Goal: Find specific page/section: Find specific page/section

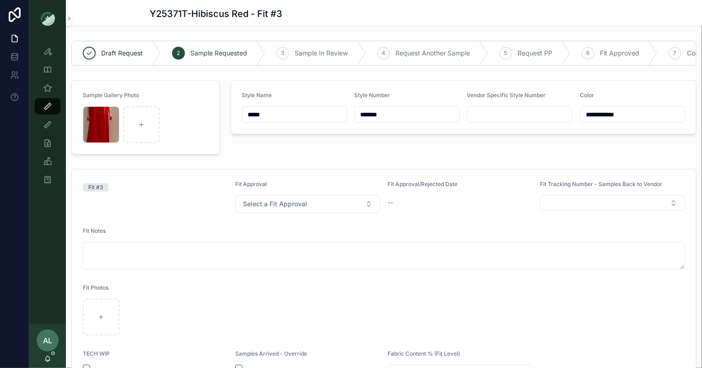
scroll to position [370, 0]
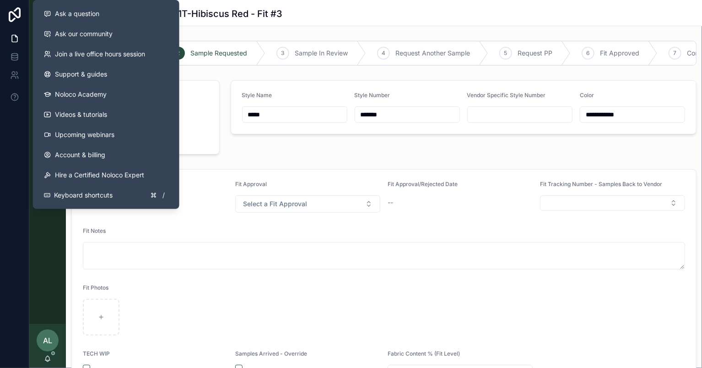
click at [52, 236] on div "Style View Style View - Vendor Specific Sample (MPN) View Fit View Sample Coord…" at bounding box center [47, 180] width 37 height 287
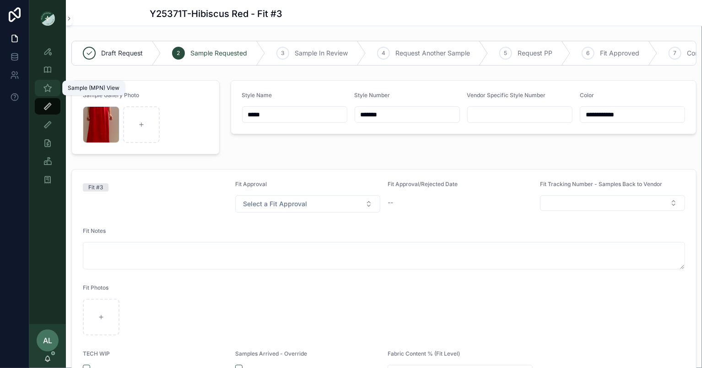
click at [49, 88] on icon "scrollable content" at bounding box center [47, 87] width 9 height 9
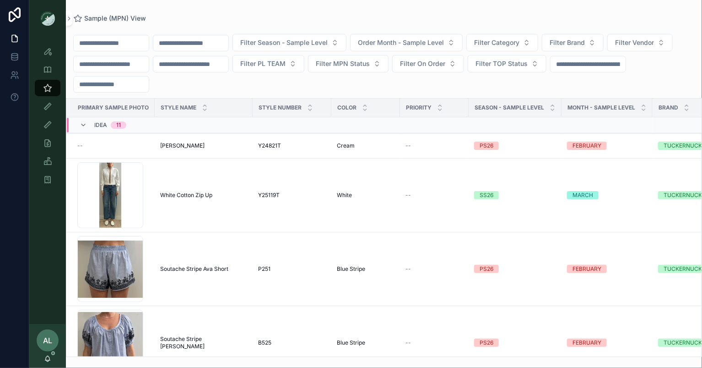
click at [218, 40] on input "text" at bounding box center [190, 43] width 75 height 13
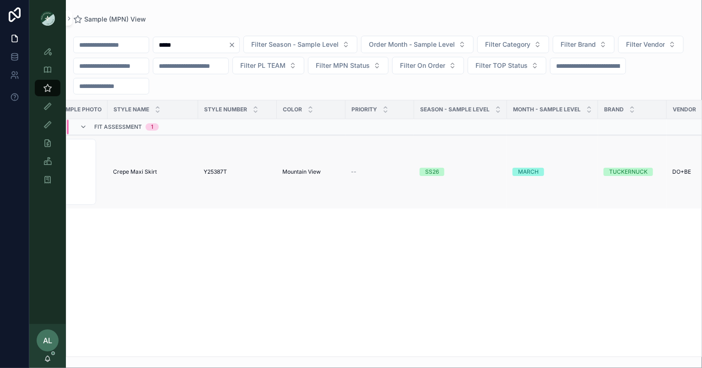
scroll to position [0, 102]
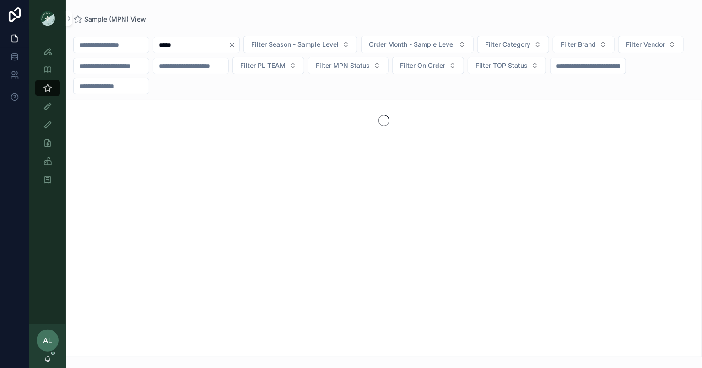
type input "*****"
